Goal: Task Accomplishment & Management: Use online tool/utility

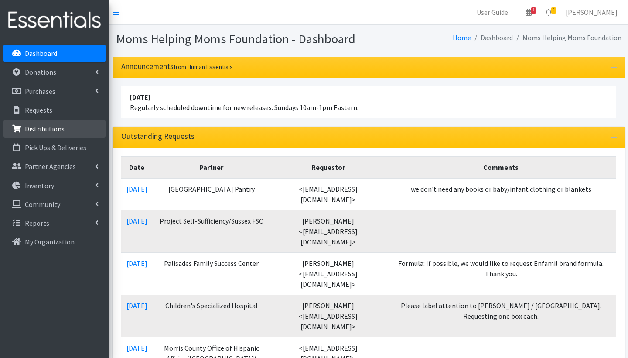
click at [35, 125] on p "Distributions" at bounding box center [45, 128] width 40 height 9
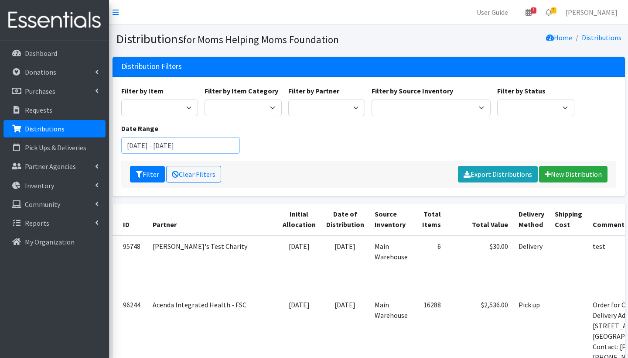
click at [144, 147] on input "July 9, 2025 - October 9, 2025" at bounding box center [180, 145] width 119 height 17
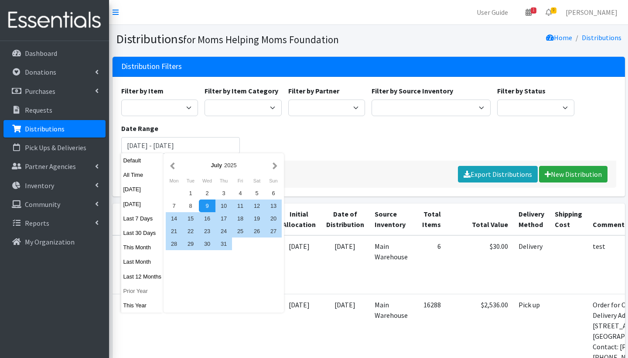
click at [139, 286] on button "Prior Year" at bounding box center [142, 291] width 43 height 13
type input "[DATE] - [DATE]"
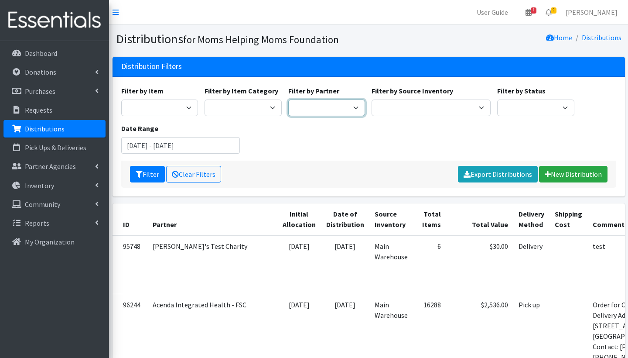
select select "4278"
select select "1"
click at [153, 175] on button "Filter" at bounding box center [147, 174] width 35 height 17
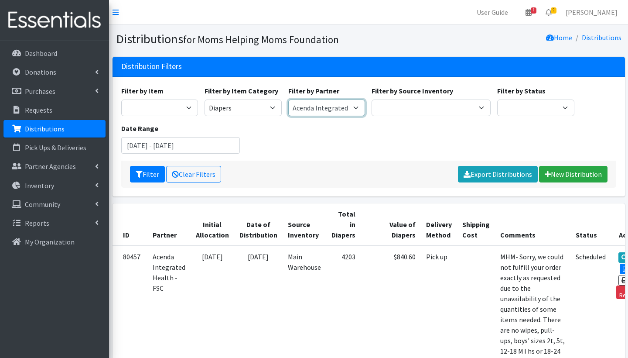
select select "1685"
click at [148, 174] on button "Filter" at bounding box center [147, 174] width 35 height 17
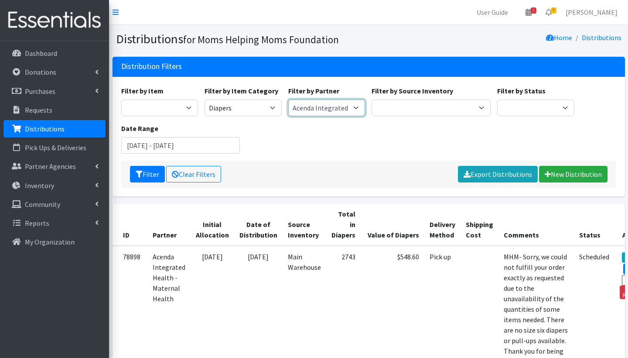
select select "1689"
click at [153, 173] on button "Filter" at bounding box center [147, 174] width 35 height 17
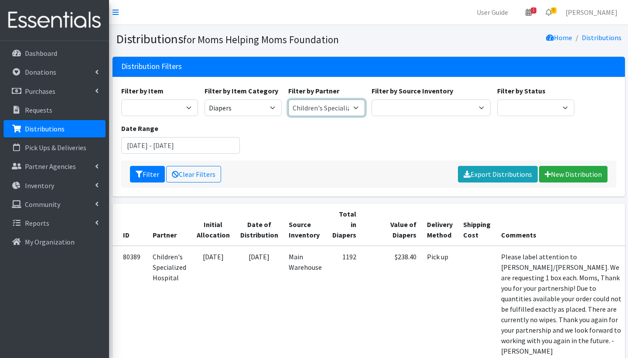
select select "1783"
click at [149, 177] on button "Filter" at bounding box center [147, 174] width 35 height 17
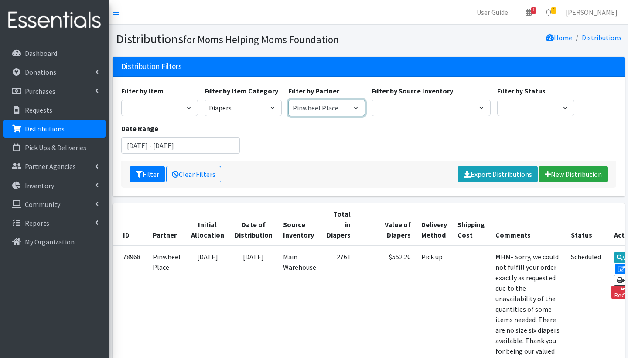
select select "625"
click at [147, 173] on button "Filter" at bounding box center [147, 174] width 35 height 17
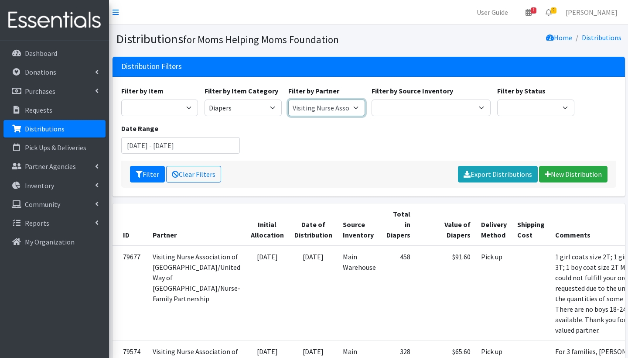
select select "2867"
click at [150, 175] on button "Filter" at bounding box center [147, 174] width 35 height 17
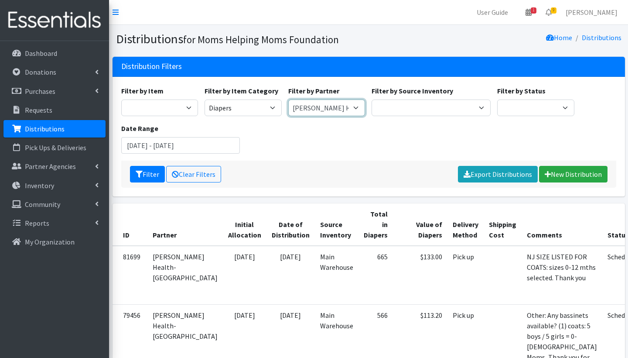
select select "4278"
click at [152, 176] on button "Filter" at bounding box center [147, 174] width 35 height 17
